Goal: Information Seeking & Learning: Learn about a topic

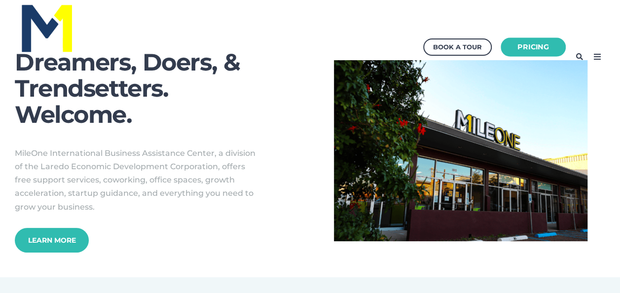
click at [539, 48] on link "Pricing" at bounding box center [532, 46] width 65 height 19
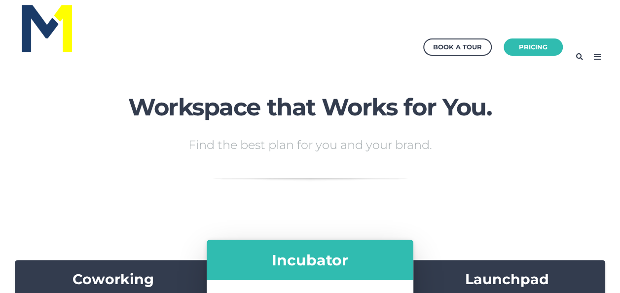
click at [599, 58] on icon at bounding box center [597, 57] width 16 height 16
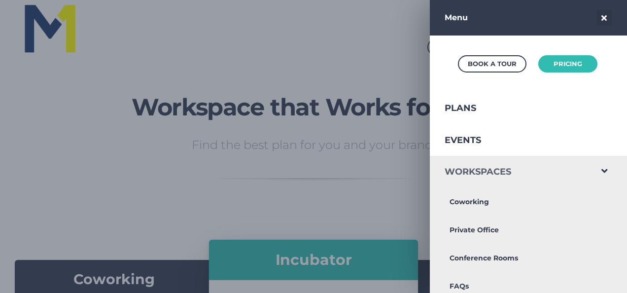
click at [488, 175] on link "Workspaces" at bounding box center [511, 172] width 162 height 32
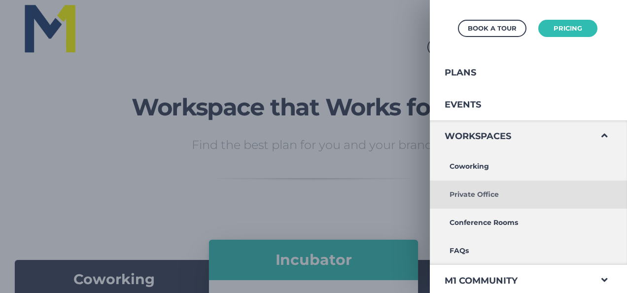
scroll to position [49, 0]
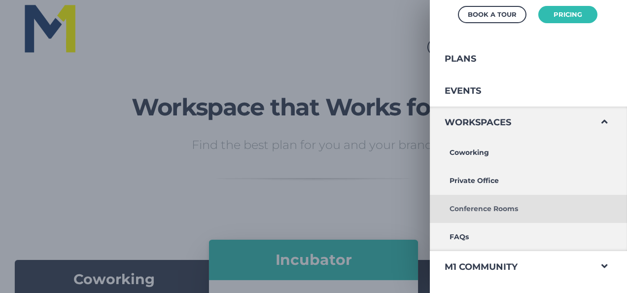
click at [476, 208] on link "Conference Rooms" at bounding box center [511, 209] width 162 height 28
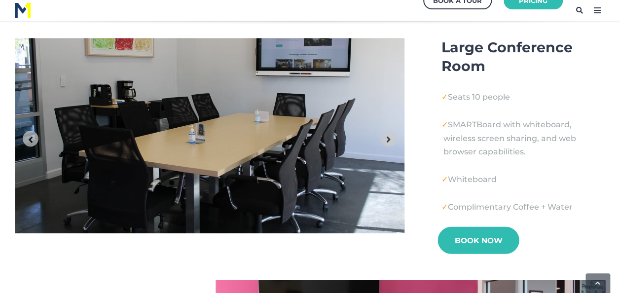
scroll to position [246, 0]
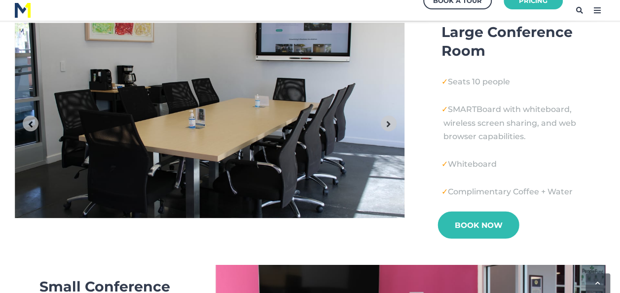
click at [470, 232] on link "Book Now" at bounding box center [477, 224] width 81 height 27
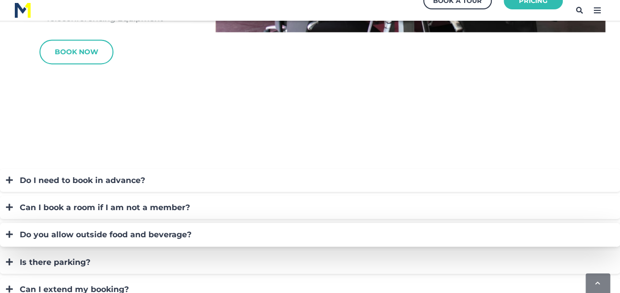
scroll to position [690, 0]
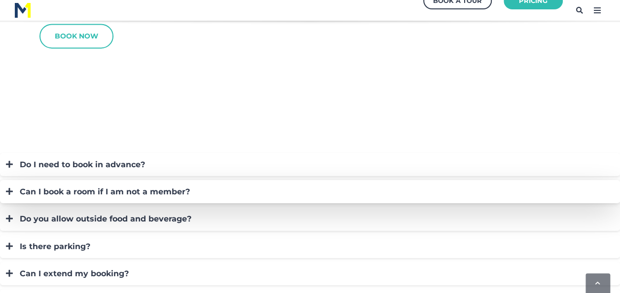
click at [47, 194] on div "Can I book a room if I am not a member?" at bounding box center [315, 191] width 590 height 13
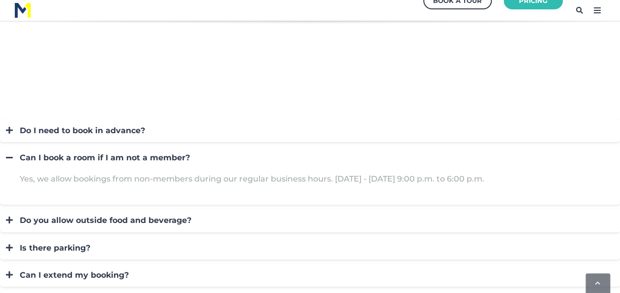
scroll to position [739, 0]
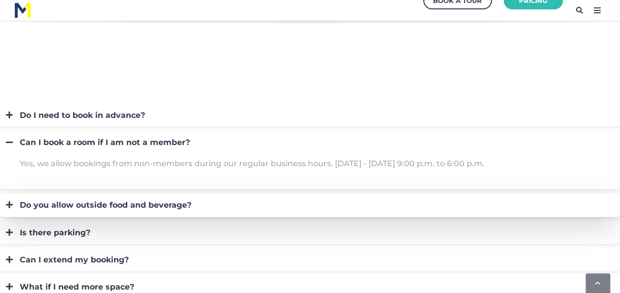
click at [45, 201] on div "Do you allow outside food and beverage?" at bounding box center [315, 204] width 590 height 13
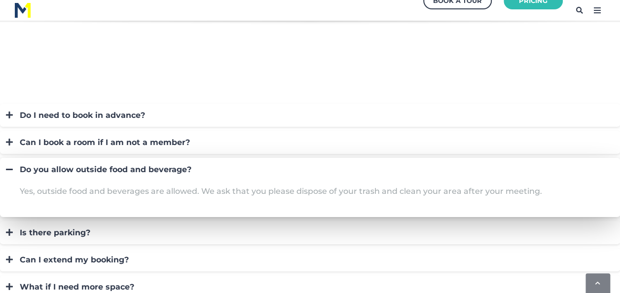
scroll to position [789, 0]
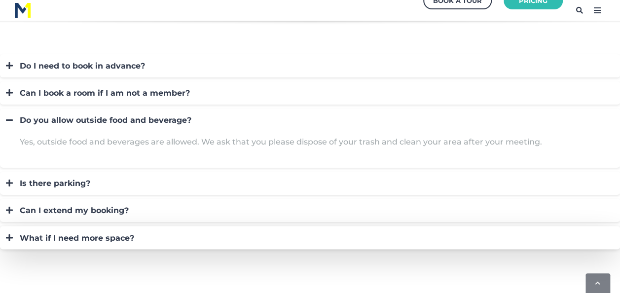
click at [75, 237] on div "What if I need more space?" at bounding box center [315, 237] width 590 height 13
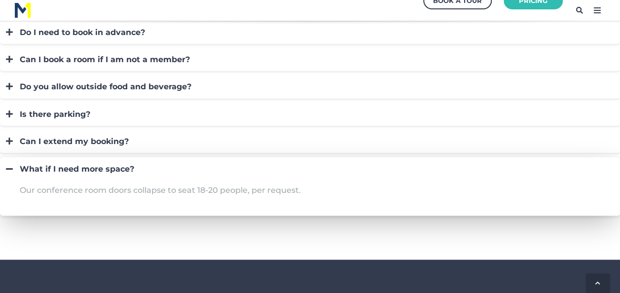
scroll to position [838, 0]
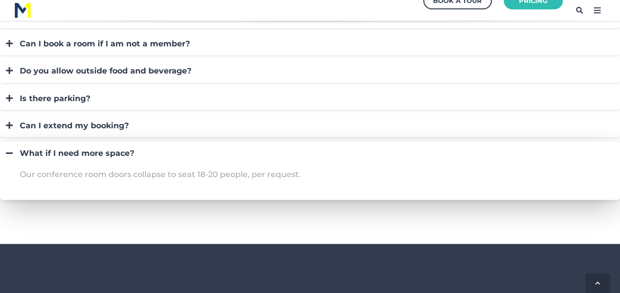
click at [40, 148] on div "What if I need more space?" at bounding box center [315, 152] width 590 height 13
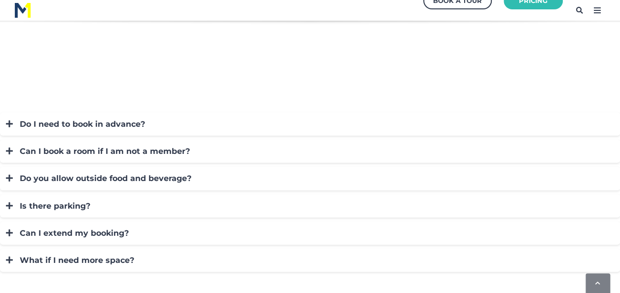
scroll to position [591, 0]
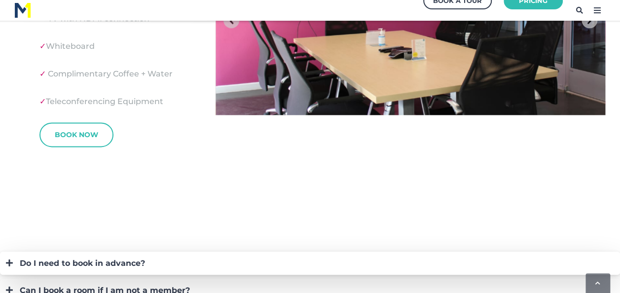
click at [55, 260] on div "Do I need to book in advance?" at bounding box center [315, 262] width 590 height 13
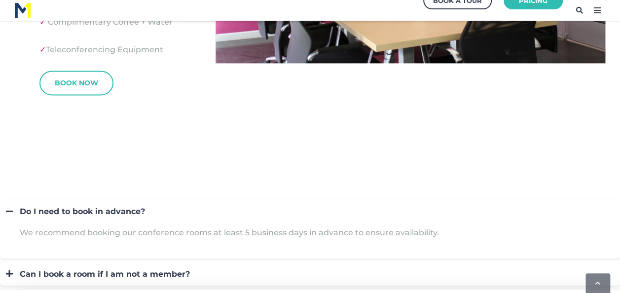
scroll to position [690, 0]
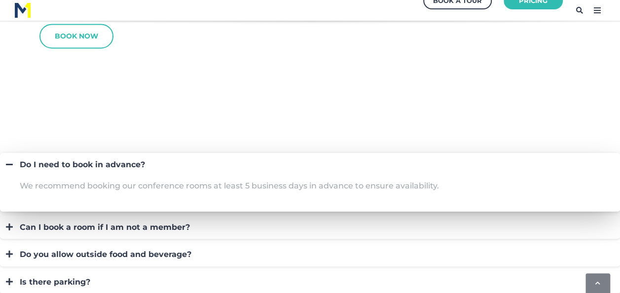
click at [98, 163] on div "Do I need to book in advance?" at bounding box center [315, 164] width 590 height 13
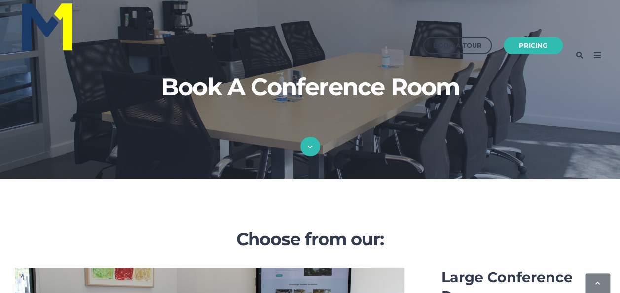
scroll to position [0, 0]
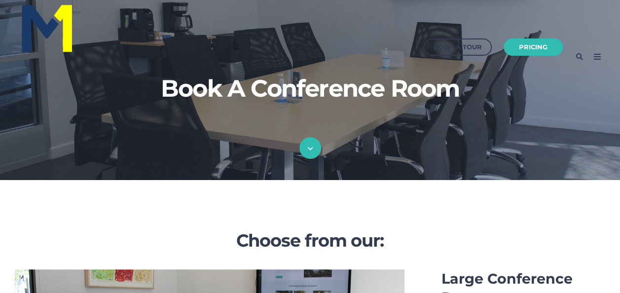
click at [310, 147] on icon at bounding box center [309, 148] width 5 height 6
click at [532, 48] on link "Pricing" at bounding box center [532, 46] width 65 height 19
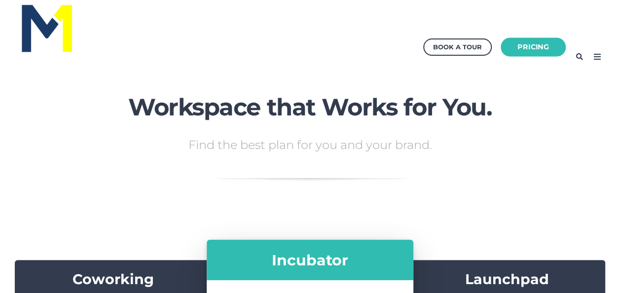
click at [531, 47] on link "Pricing" at bounding box center [532, 46] width 65 height 19
click at [597, 59] on icon at bounding box center [597, 57] width 16 height 16
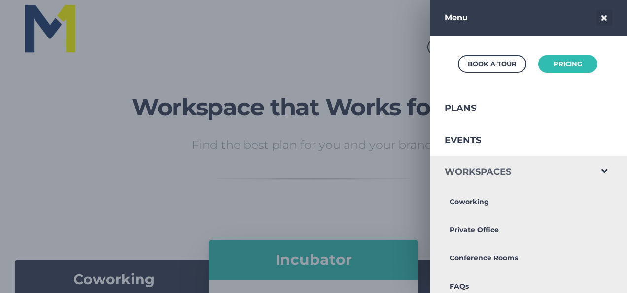
click at [468, 173] on link "Workspaces" at bounding box center [511, 172] width 162 height 32
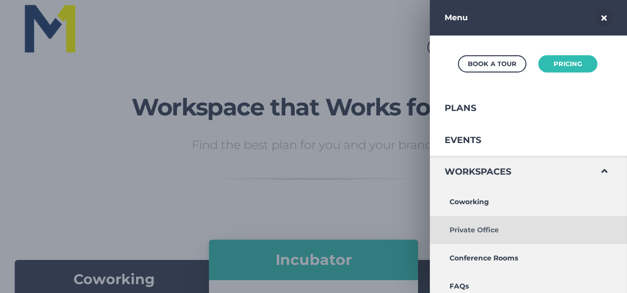
click at [465, 230] on link "Private Office" at bounding box center [511, 230] width 162 height 28
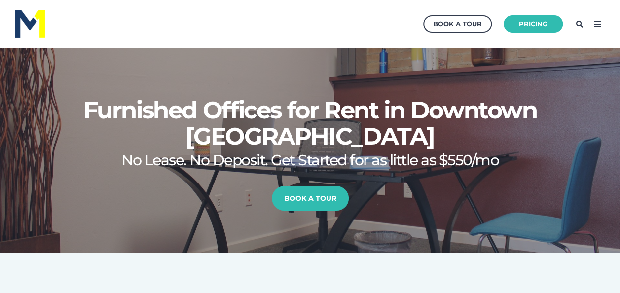
click at [597, 27] on icon at bounding box center [597, 24] width 16 height 16
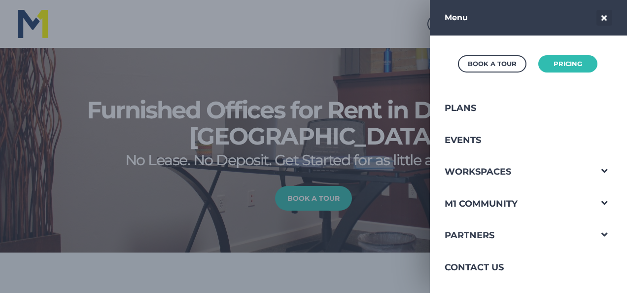
scroll to position [229, 637]
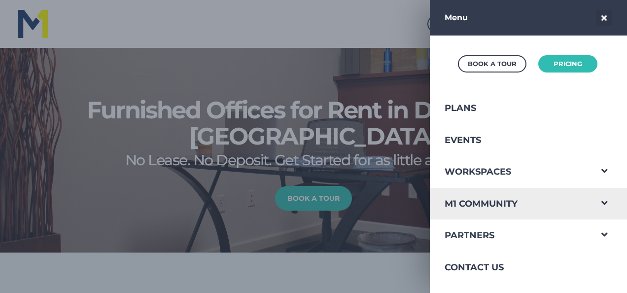
click at [593, 197] on span "Navigation Menu" at bounding box center [604, 201] width 26 height 26
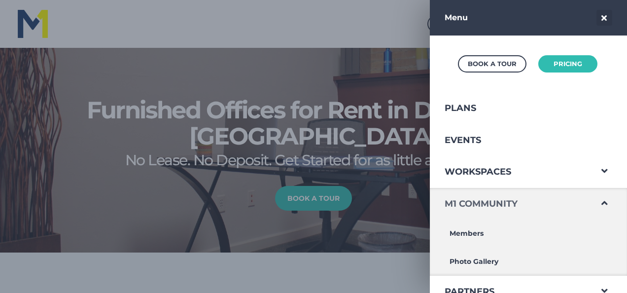
scroll to position [49, 0]
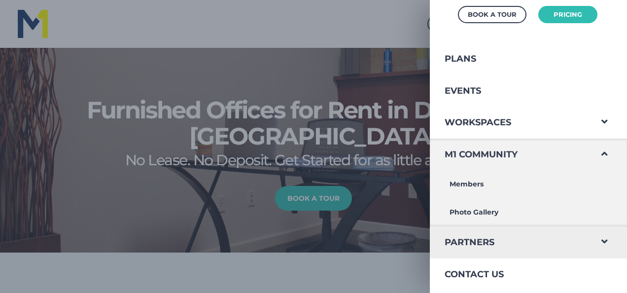
click at [592, 240] on span "Navigation Menu" at bounding box center [604, 239] width 26 height 26
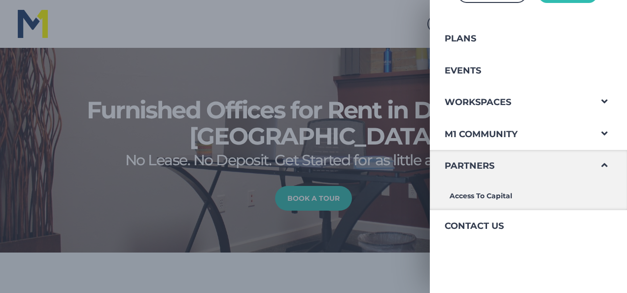
scroll to position [66, 0]
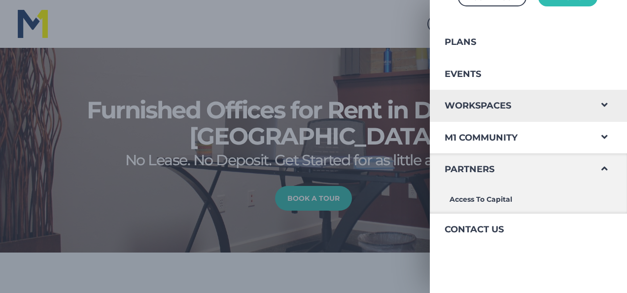
click at [597, 104] on span "Navigation Menu" at bounding box center [604, 103] width 26 height 26
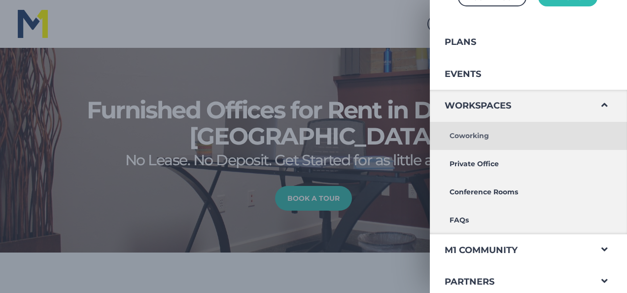
click at [472, 135] on link "Coworking" at bounding box center [511, 136] width 162 height 28
click at [469, 138] on link "Coworking" at bounding box center [511, 136] width 162 height 28
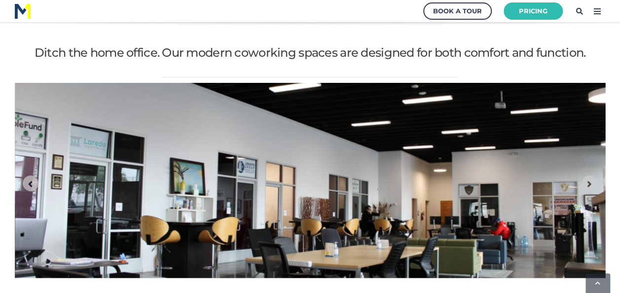
scroll to position [1118, 0]
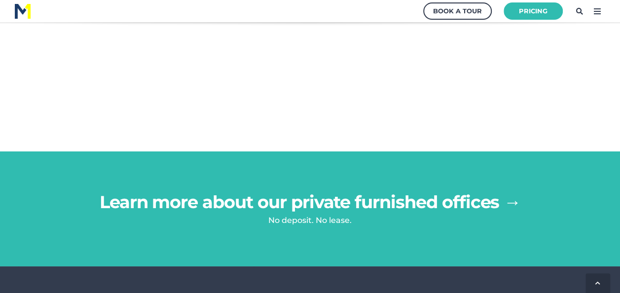
scroll to position [1725, 0]
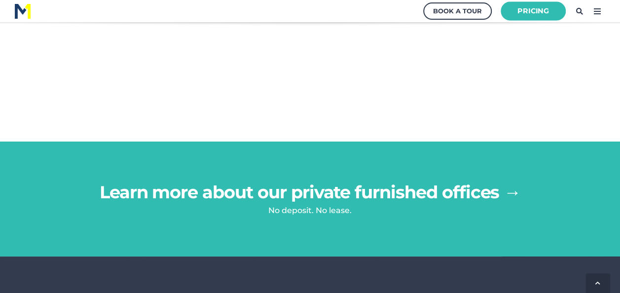
click at [542, 12] on link "Pricing" at bounding box center [532, 10] width 65 height 19
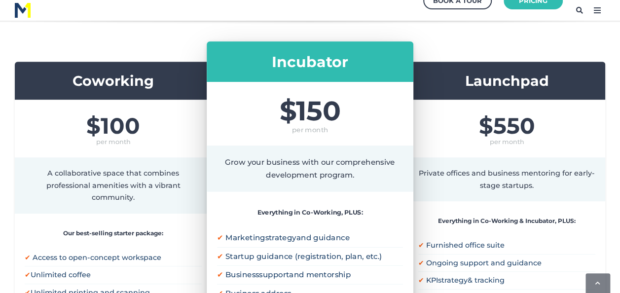
scroll to position [246, 0]
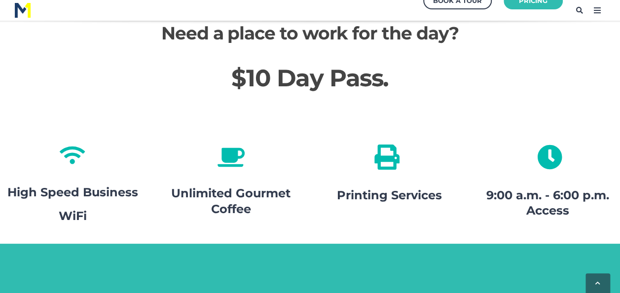
click at [318, 64] on span "$10 Day Pass." at bounding box center [309, 78] width 157 height 29
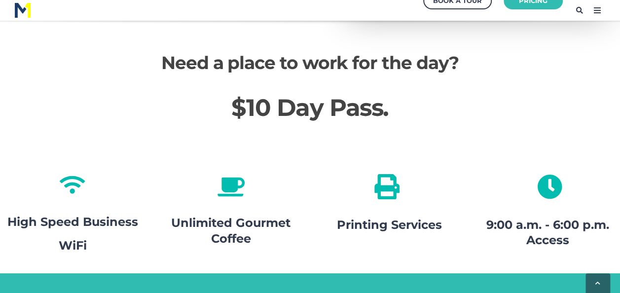
scroll to position [1331, 0]
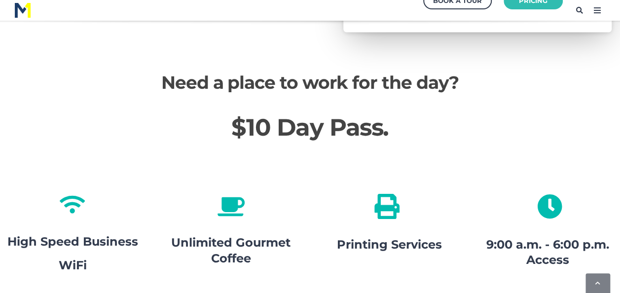
click at [347, 71] on span "Need a place to work for the day?" at bounding box center [309, 82] width 297 height 22
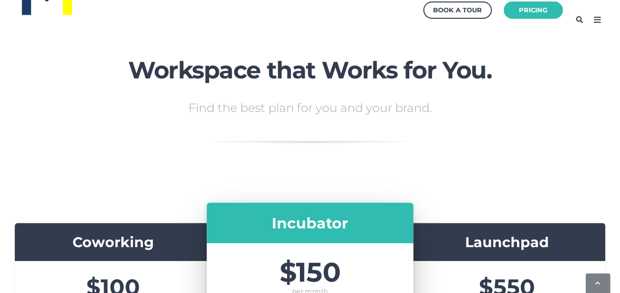
scroll to position [0, 0]
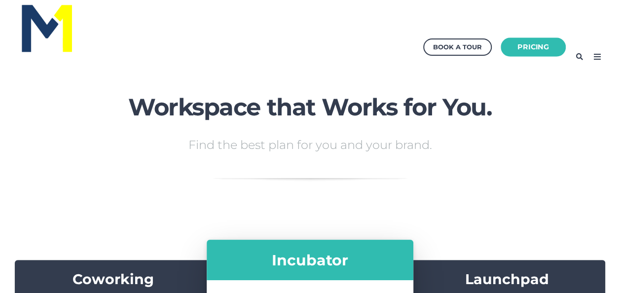
click at [545, 45] on link "Pricing" at bounding box center [532, 46] width 65 height 19
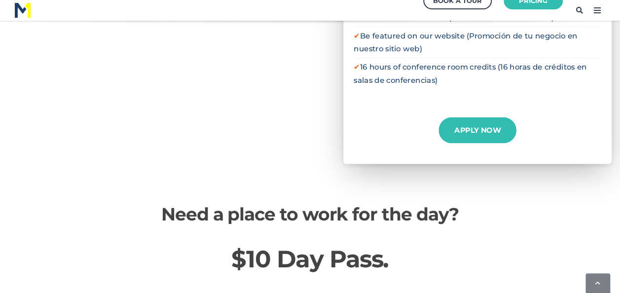
scroll to position [1232, 0]
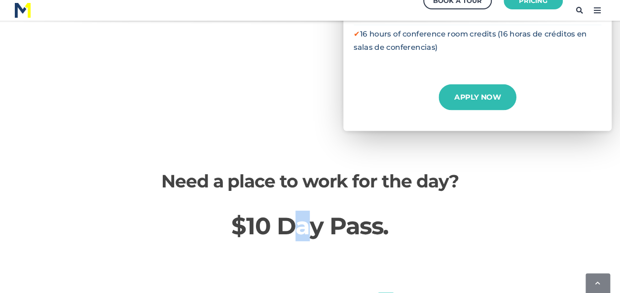
click at [302, 211] on span "$10 Day Pass." at bounding box center [309, 225] width 157 height 29
drag, startPoint x: 302, startPoint y: 209, endPoint x: 335, endPoint y: 165, distance: 55.0
click at [334, 170] on span "Need a place to work for the day?" at bounding box center [309, 181] width 297 height 22
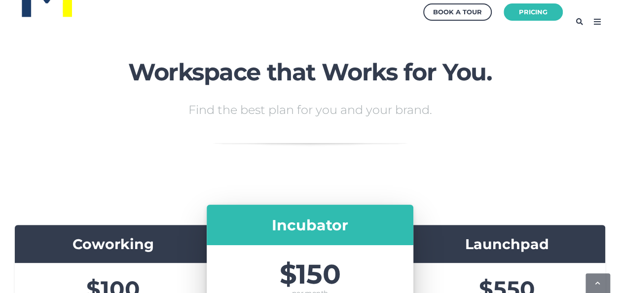
scroll to position [0, 0]
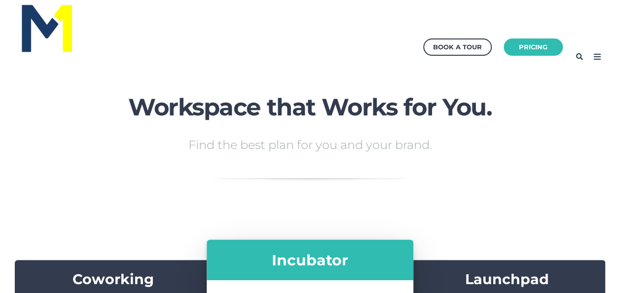
click at [581, 56] on icon at bounding box center [579, 57] width 16 height 16
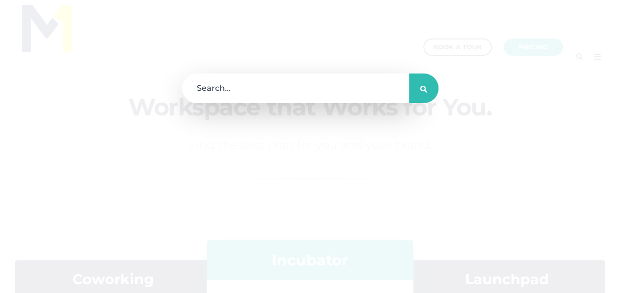
click at [336, 91] on input "search" at bounding box center [300, 88] width 237 height 30
type input "book"
click at [409, 73] on button "submit" at bounding box center [424, 88] width 30 height 30
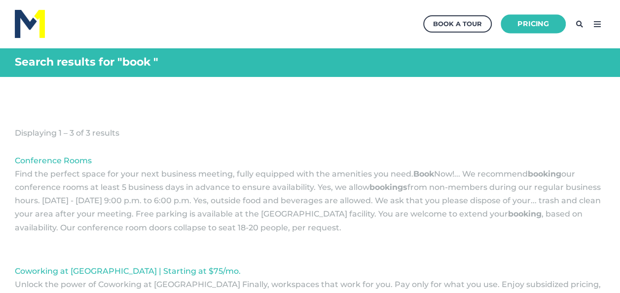
click at [551, 25] on link "Pricing" at bounding box center [532, 23] width 65 height 19
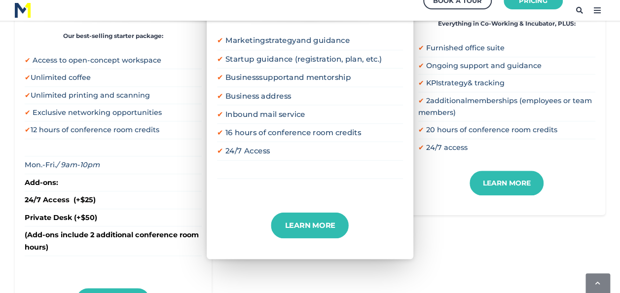
scroll to position [444, 0]
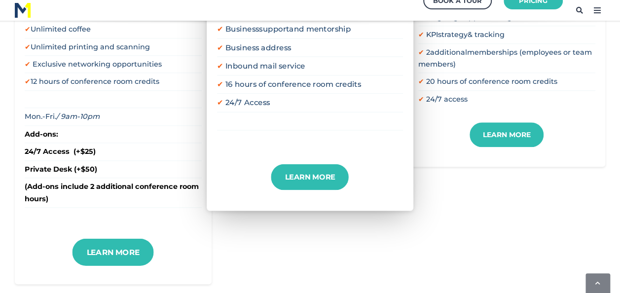
click at [113, 242] on link "Learn More" at bounding box center [112, 251] width 81 height 27
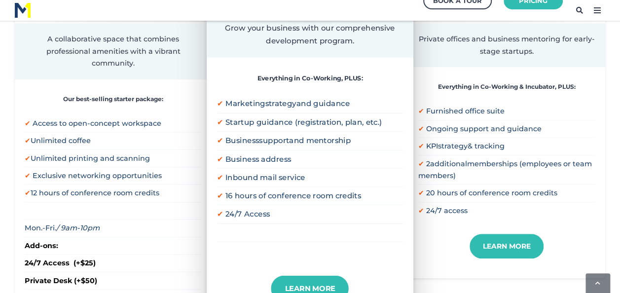
scroll to position [197, 0]
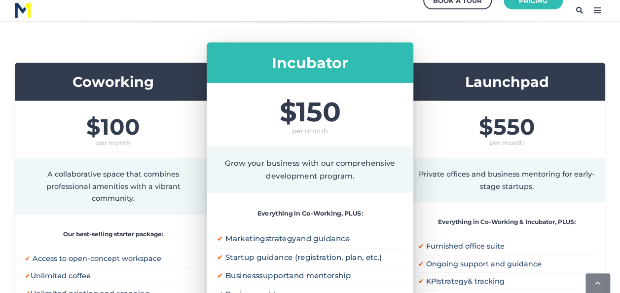
click at [126, 48] on div "Coworking $100 per month A collaborative space that combines professional ameni…" at bounding box center [310, 296] width 620 height 566
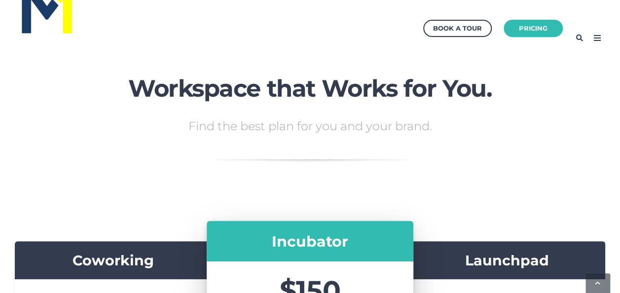
scroll to position [0, 0]
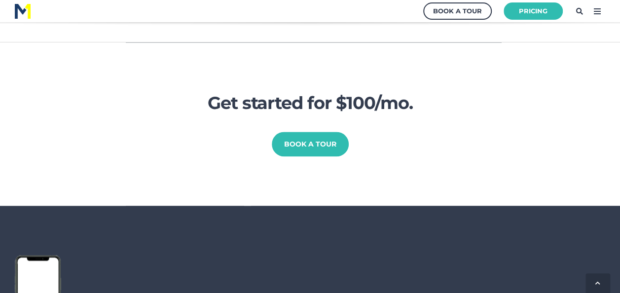
scroll to position [591, 0]
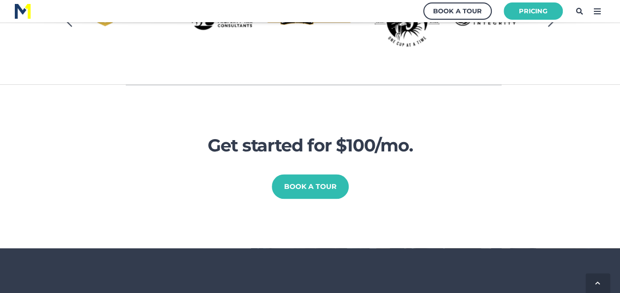
click at [364, 134] on h2 "Get started for $100/mo." at bounding box center [310, 145] width 266 height 23
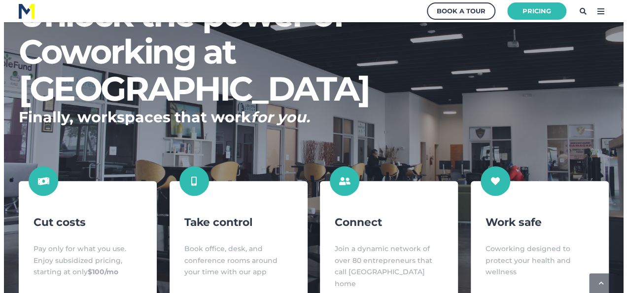
scroll to position [0, 0]
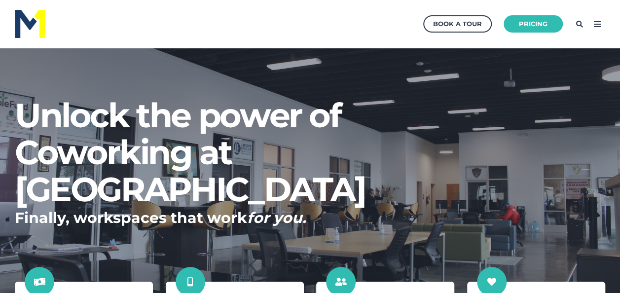
click at [600, 25] on icon at bounding box center [597, 24] width 16 height 16
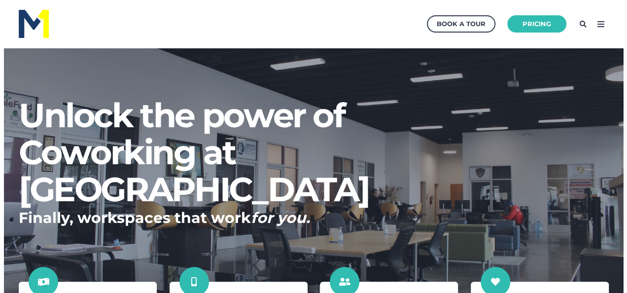
scroll to position [368, 637]
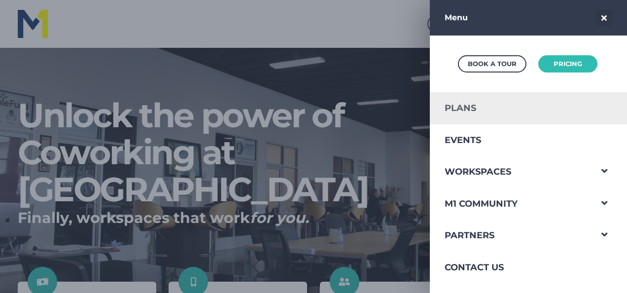
click at [470, 112] on link "Plans" at bounding box center [511, 108] width 162 height 32
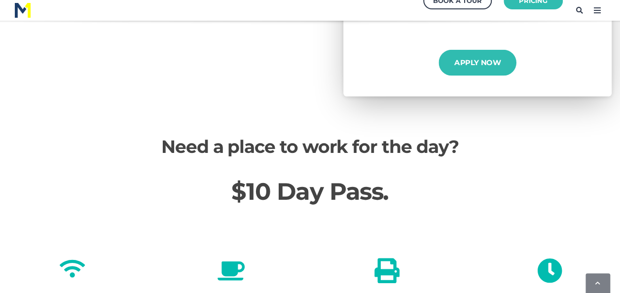
scroll to position [1281, 0]
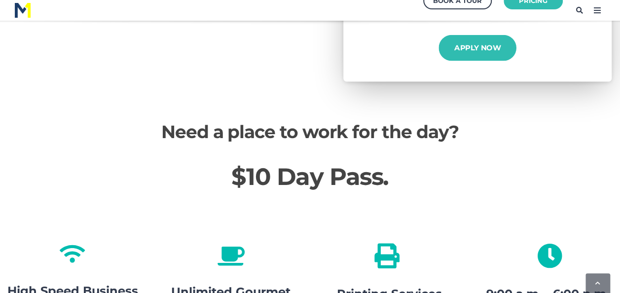
click at [284, 140] on span "Need a place to work for the day? $10 Day Pass." at bounding box center [310, 161] width 620 height 164
click at [284, 141] on span "Need a place to work for the day? $10 Day Pass." at bounding box center [310, 161] width 620 height 164
drag, startPoint x: 284, startPoint y: 141, endPoint x: 299, endPoint y: 162, distance: 25.6
click at [299, 162] on span "$10 Day Pass." at bounding box center [309, 176] width 157 height 29
click at [318, 125] on span "Need a place to work for the day?" at bounding box center [309, 132] width 297 height 22
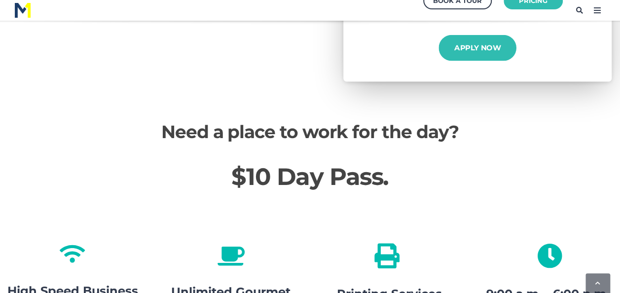
click at [356, 121] on span "Need a place to work for the day?" at bounding box center [309, 132] width 297 height 22
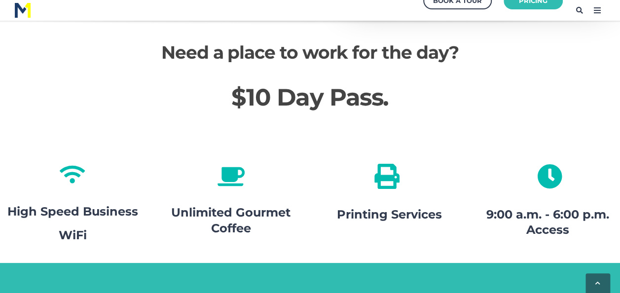
scroll to position [1479, 0]
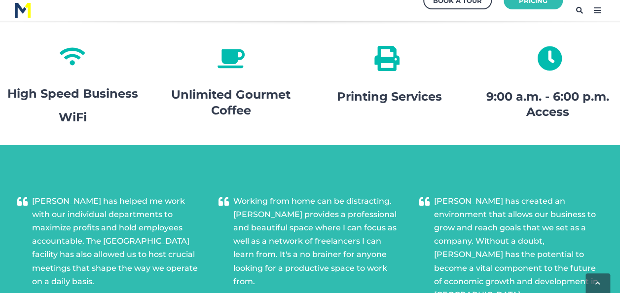
click at [287, 145] on div "MileOne has helped me work with our individual departments to maximize profits …" at bounding box center [310, 274] width 620 height 259
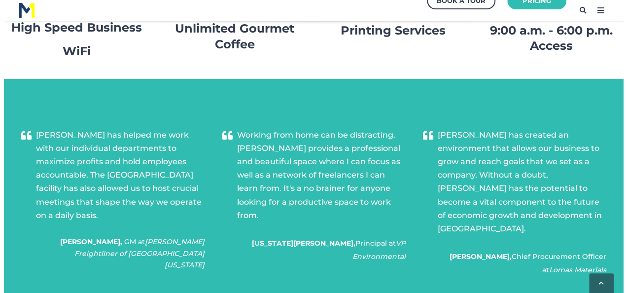
scroll to position [1462, 0]
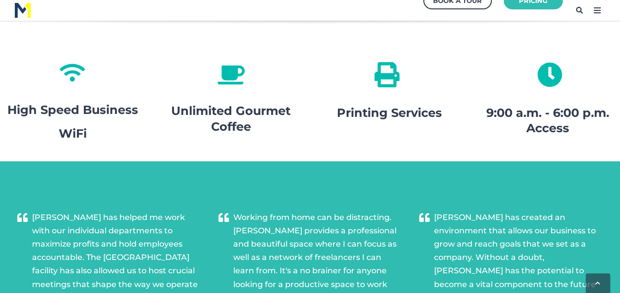
click at [594, 16] on icon at bounding box center [597, 10] width 16 height 16
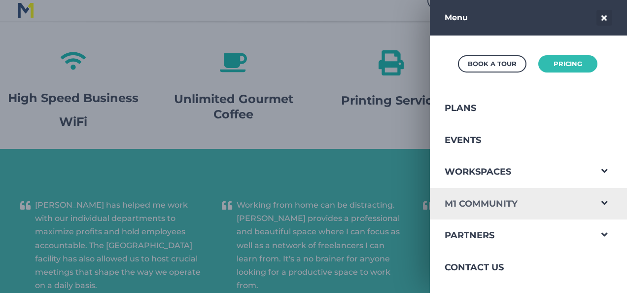
scroll to position [99, 0]
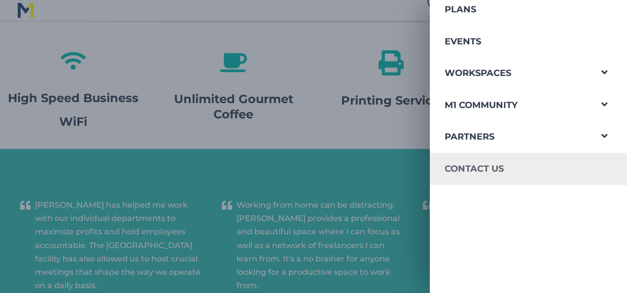
click at [477, 166] on link "Contact Us" at bounding box center [511, 169] width 162 height 32
